Goal: Transaction & Acquisition: Purchase product/service

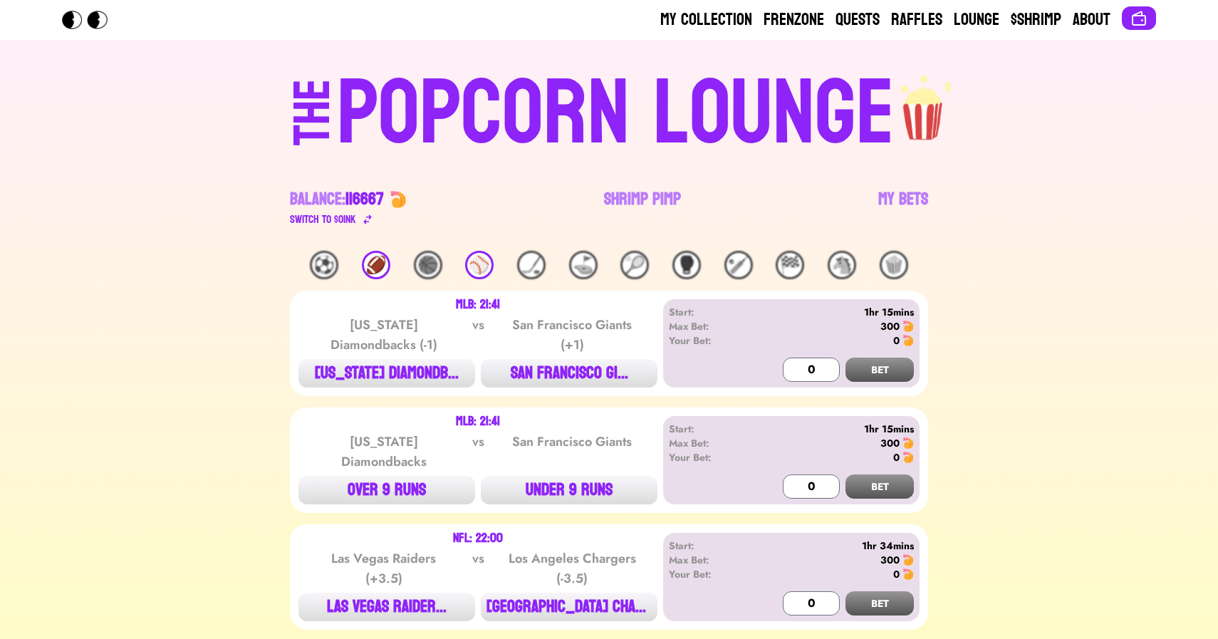
click at [367, 266] on div "🏈" at bounding box center [376, 265] width 28 height 28
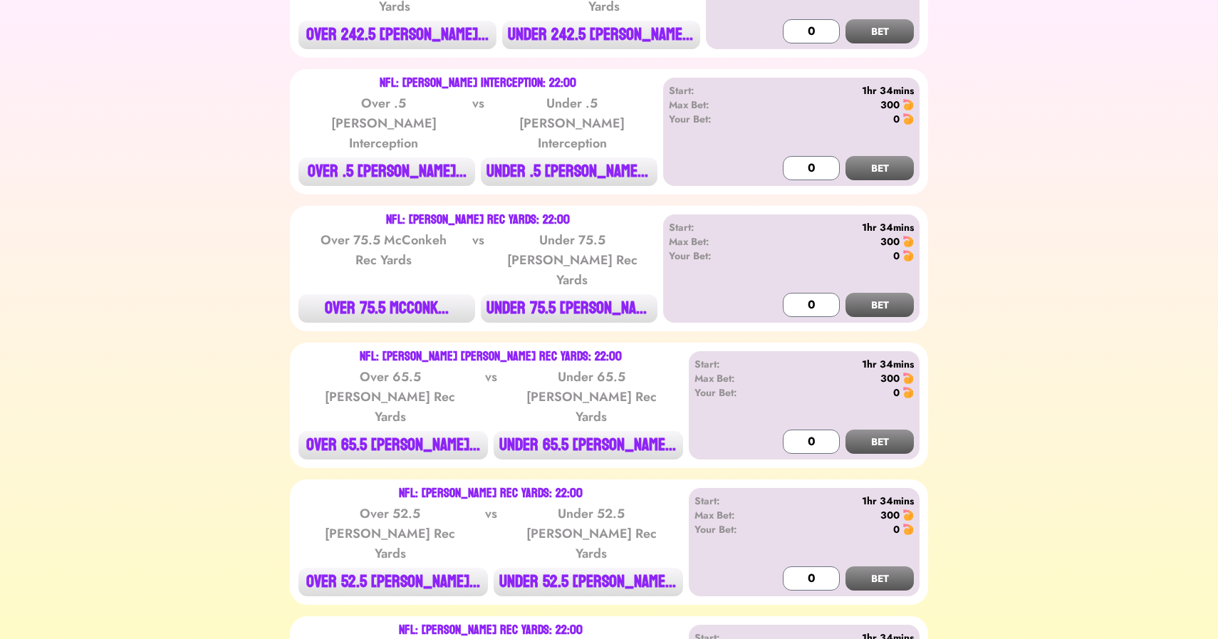
scroll to position [856, 0]
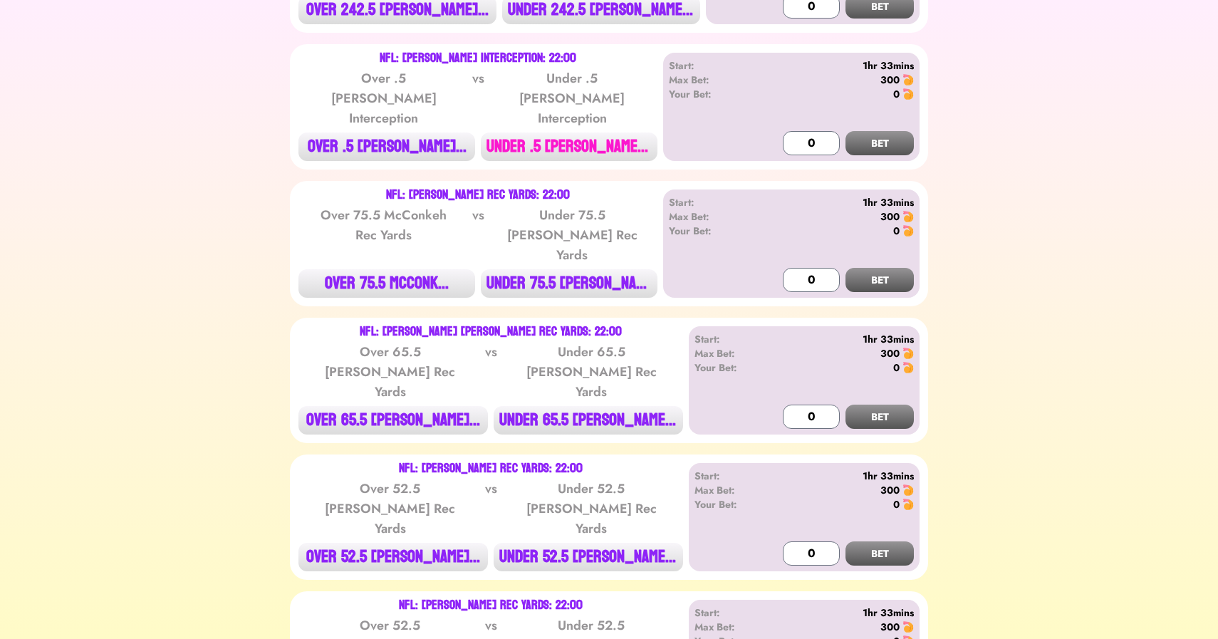
click at [565, 132] on button "UNDER .5 [PERSON_NAME]..." at bounding box center [569, 146] width 177 height 28
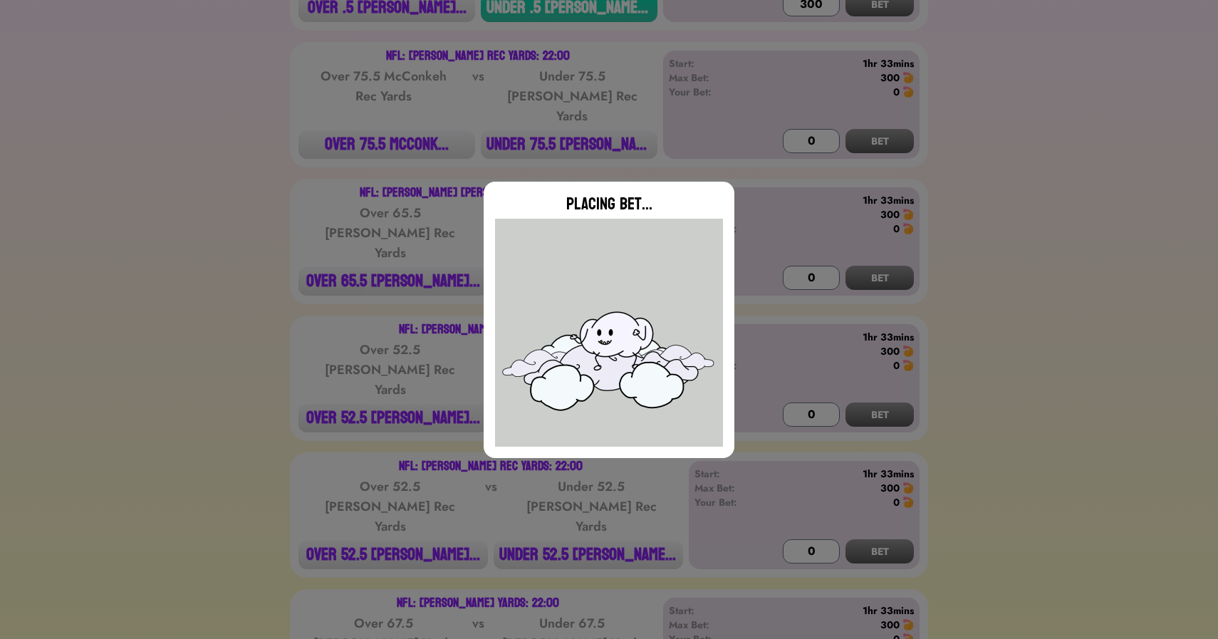
type input "0"
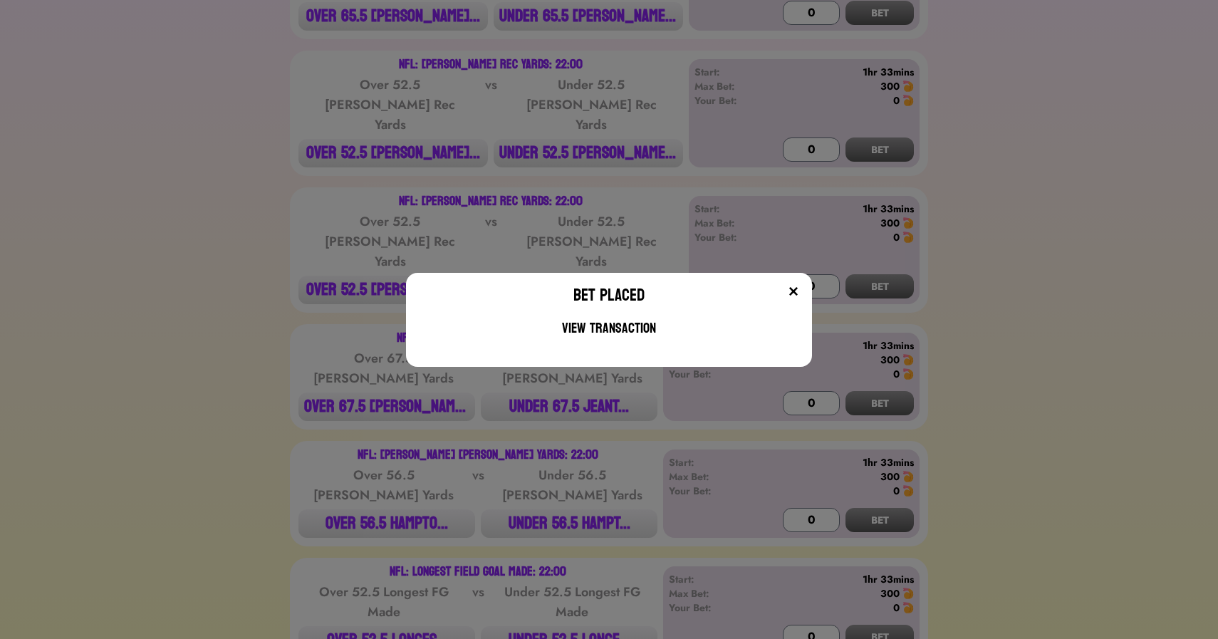
click at [259, 220] on div "Bet Placed View Transaction" at bounding box center [609, 319] width 1218 height 639
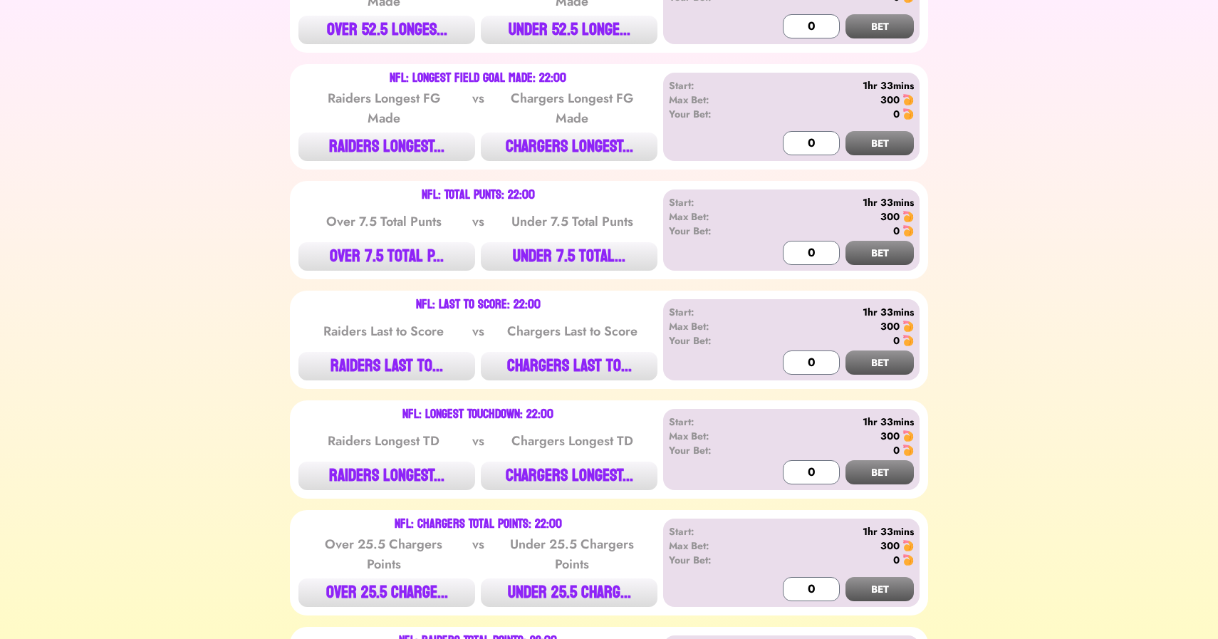
scroll to position [1680, 0]
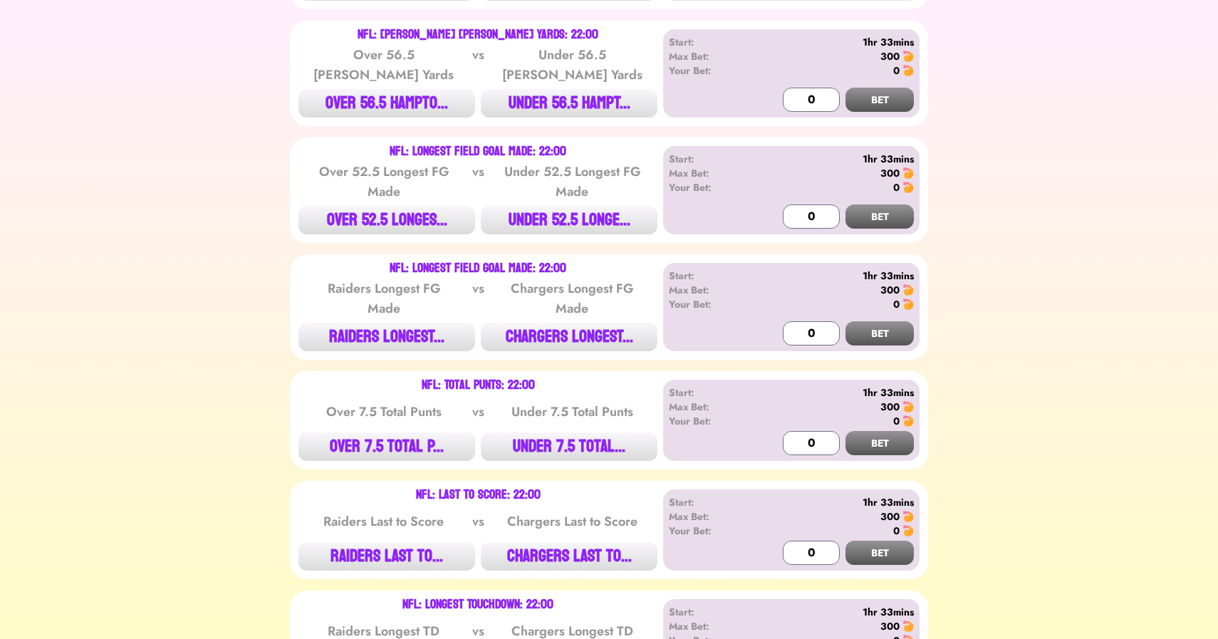
click at [360, 402] on div "Over 7.5 Total Punts" at bounding box center [384, 412] width 144 height 20
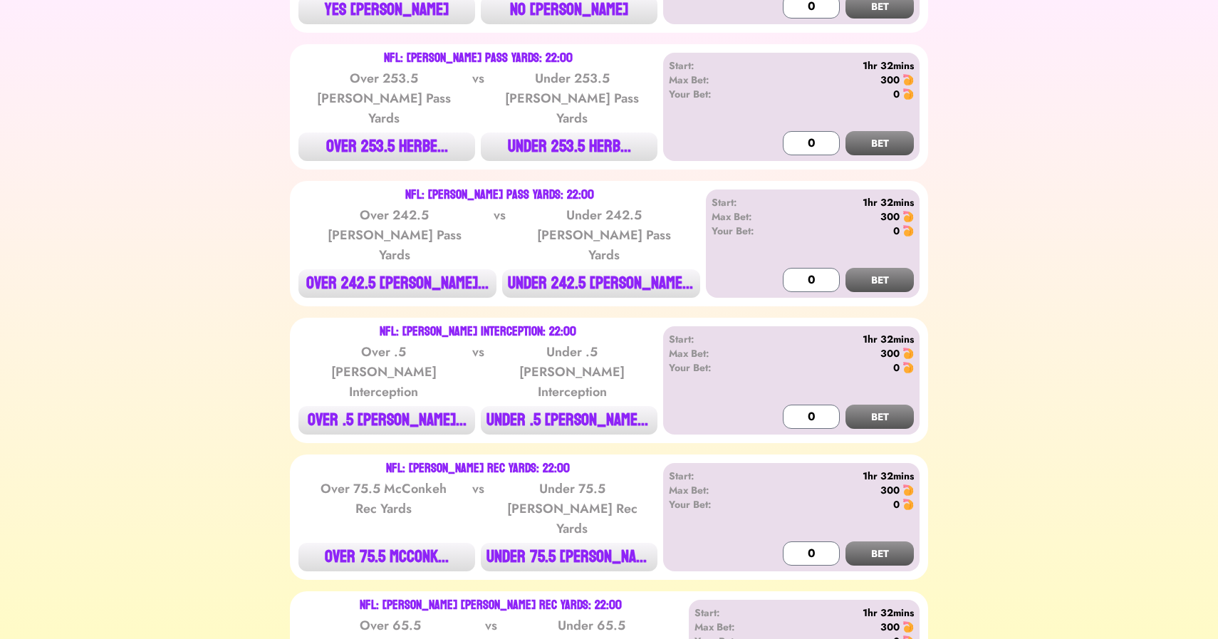
scroll to position [0, 0]
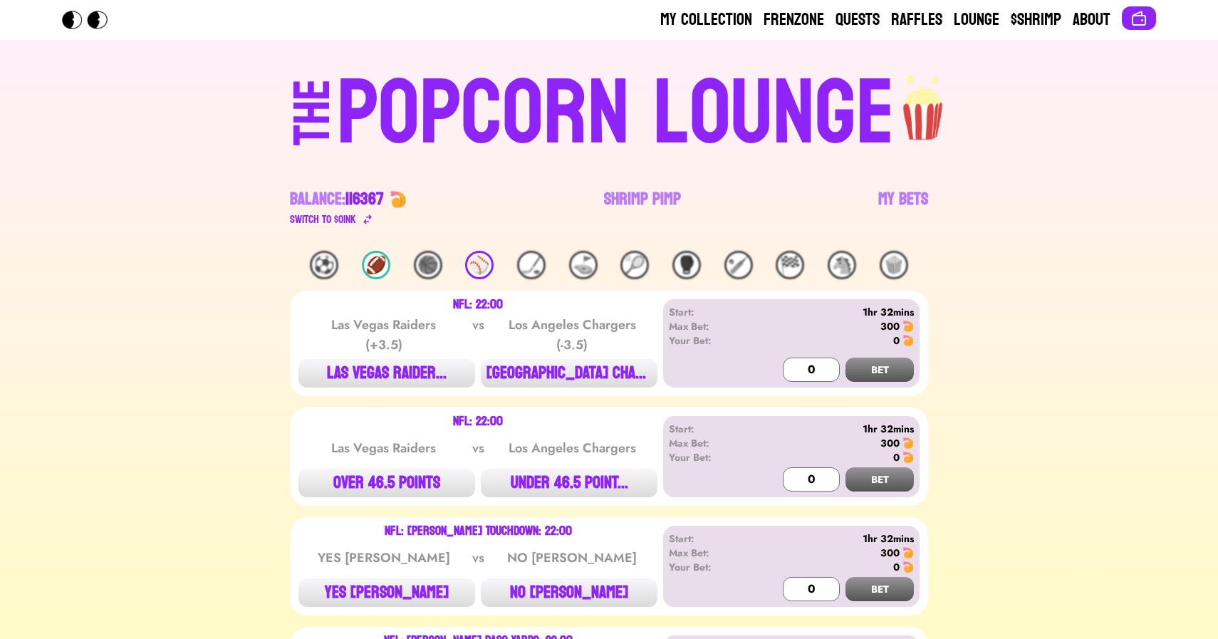
click at [463, 139] on div "POPCORN LOUNGE" at bounding box center [616, 113] width 558 height 91
